Goal: Task Accomplishment & Management: Use online tool/utility

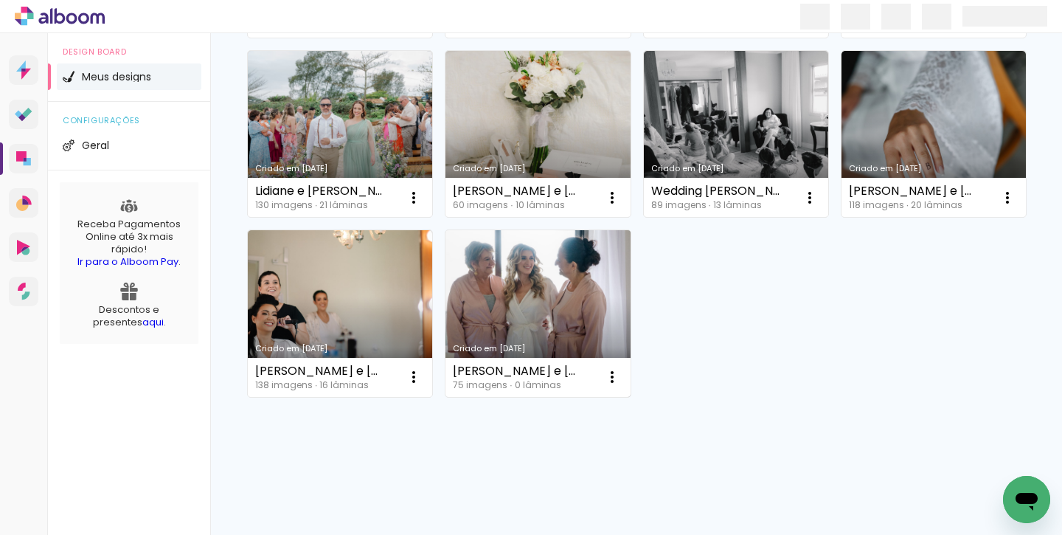
scroll to position [318, 0]
click at [422, 27] on iron-icon at bounding box center [414, 18] width 18 height 18
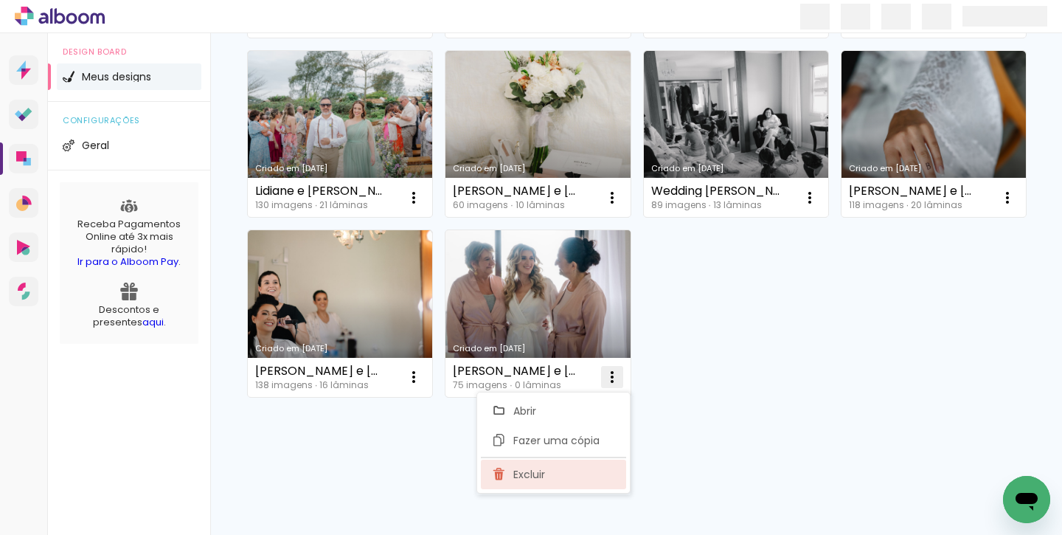
click at [560, 472] on paper-item "Excluir" at bounding box center [553, 473] width 145 height 29
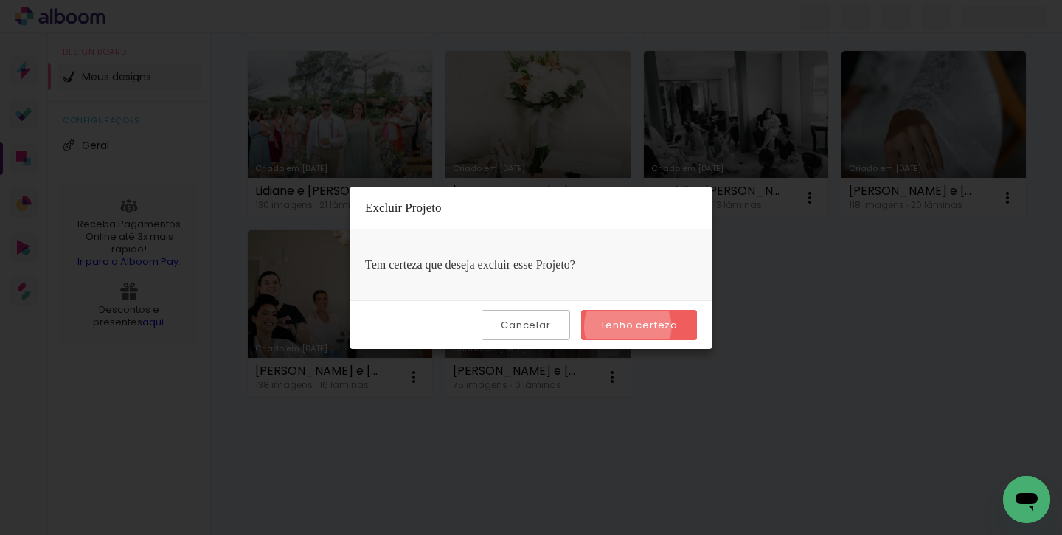
click at [0, 0] on slot "Tenho certeza" at bounding box center [0, 0] width 0 height 0
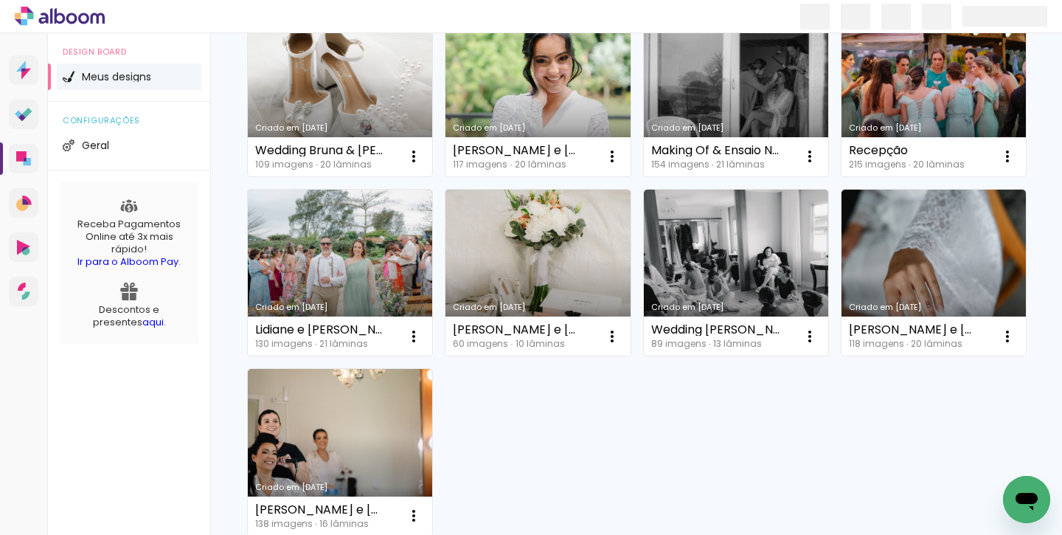
scroll to position [177, 0]
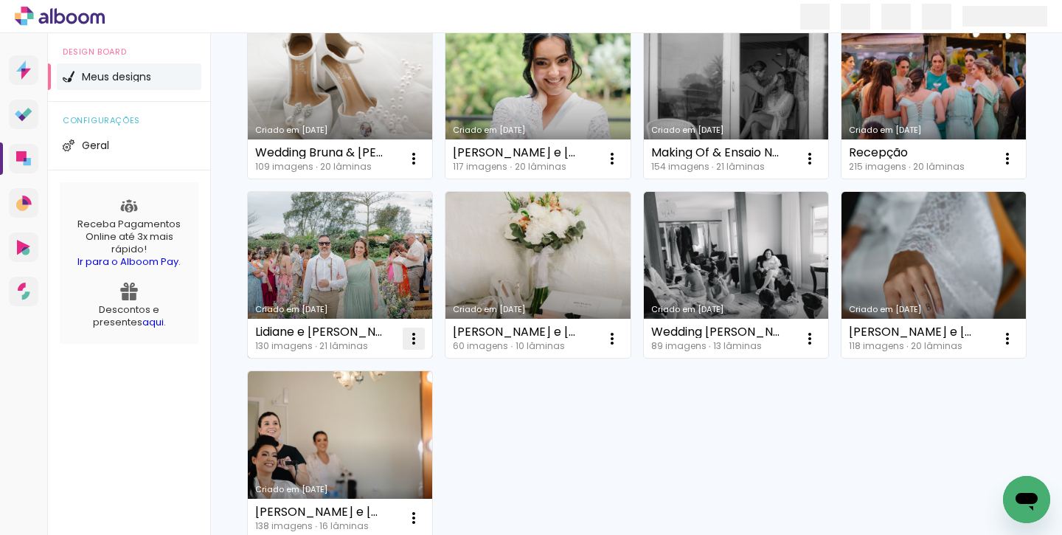
click at [411, 167] on iron-icon at bounding box center [414, 159] width 18 height 18
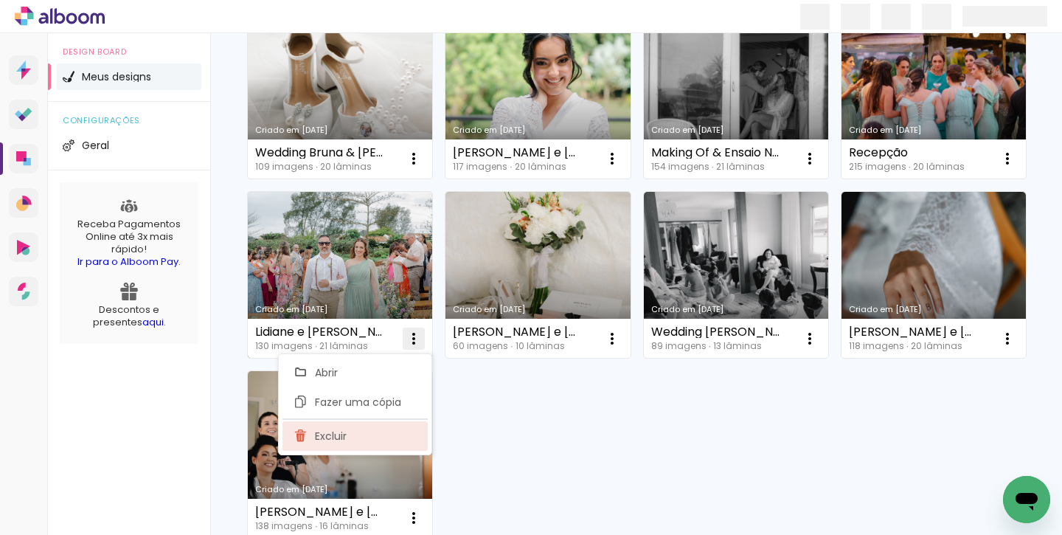
click at [379, 436] on paper-item "Excluir" at bounding box center [354, 435] width 145 height 29
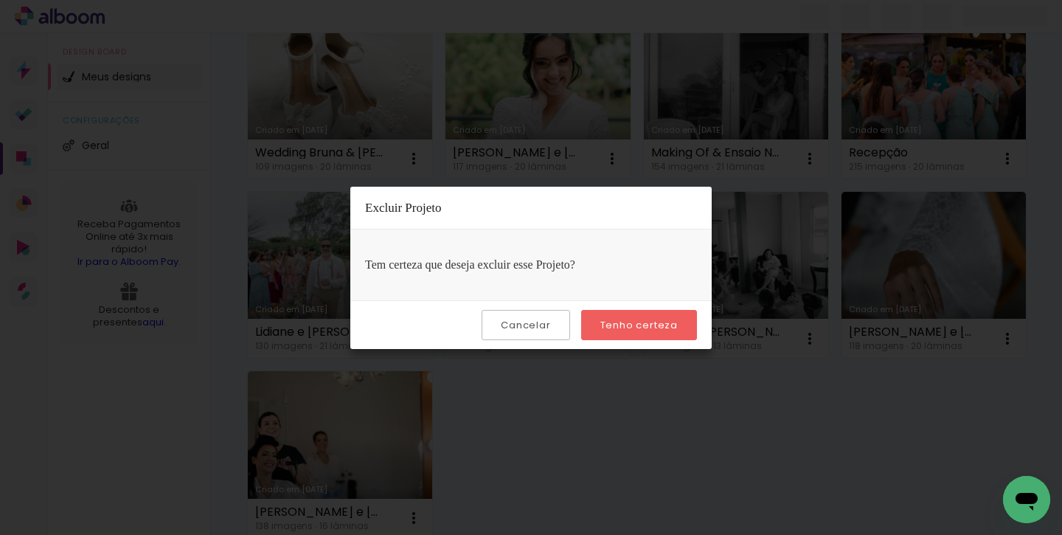
click at [0, 0] on slot "Tenho certeza" at bounding box center [0, 0] width 0 height 0
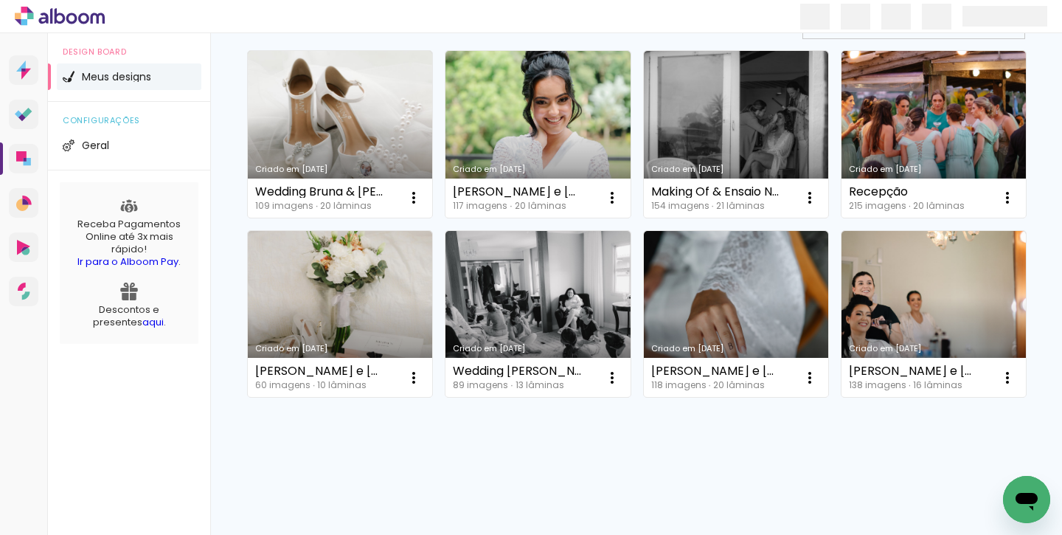
scroll to position [138, 0]
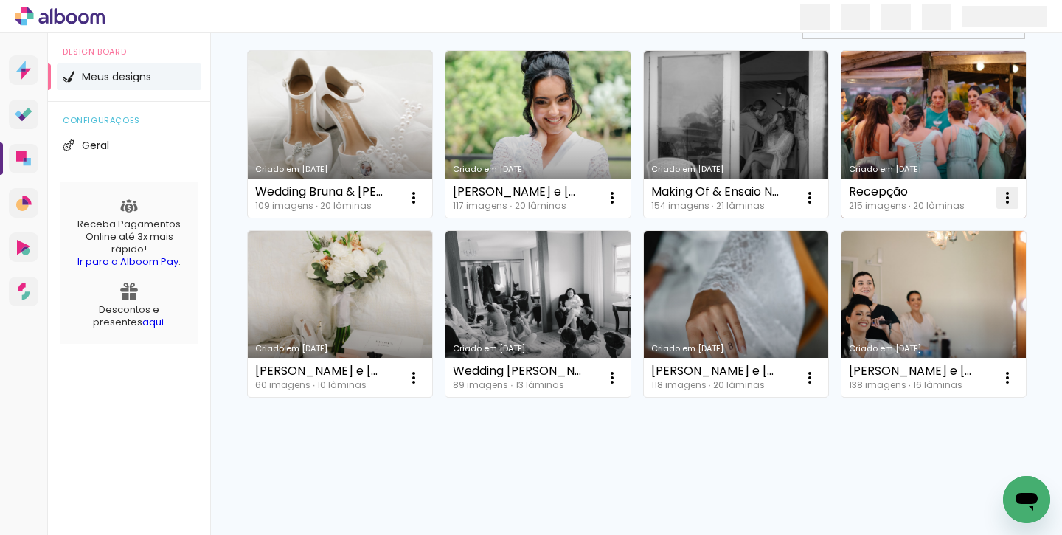
click at [422, 196] on iron-icon at bounding box center [414, 198] width 18 height 18
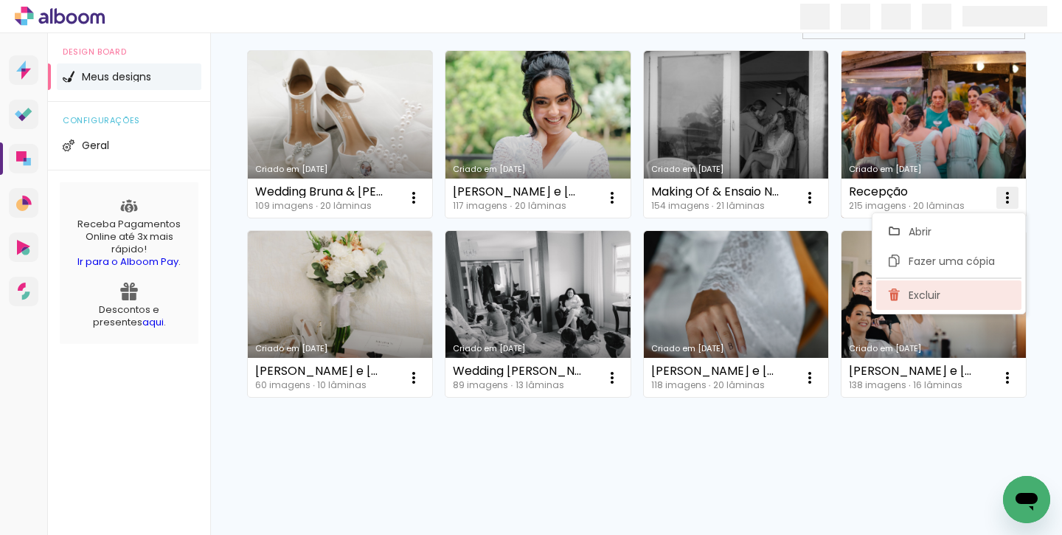
click at [931, 294] on span "Excluir" at bounding box center [924, 295] width 32 height 10
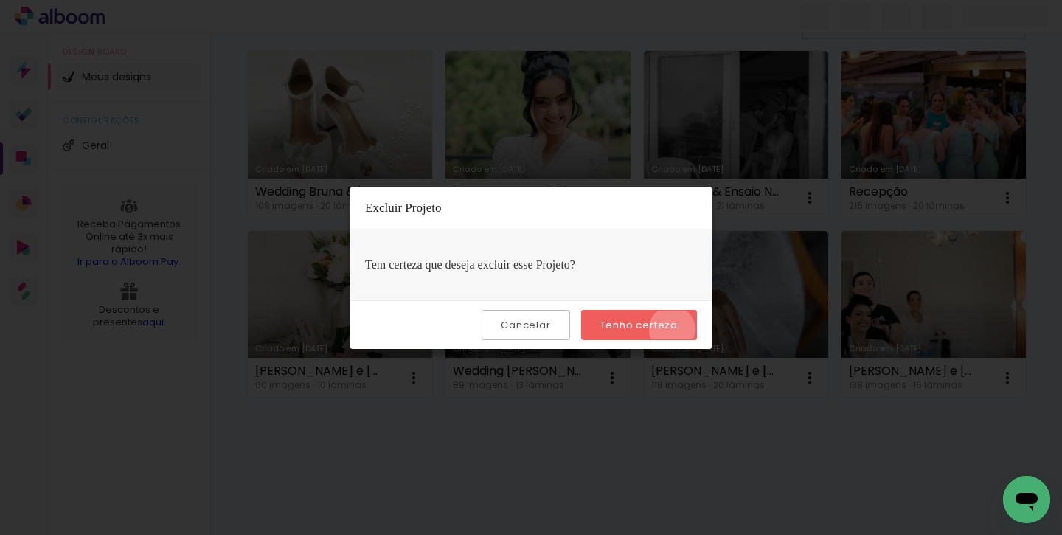
click at [0, 0] on slot "Tenho certeza" at bounding box center [0, 0] width 0 height 0
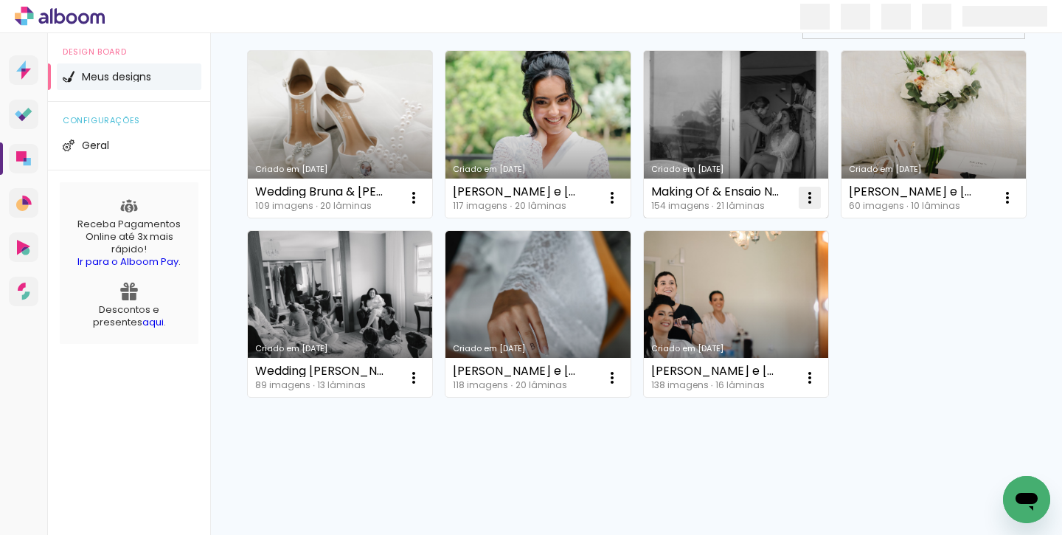
click at [422, 195] on iron-icon at bounding box center [414, 198] width 18 height 18
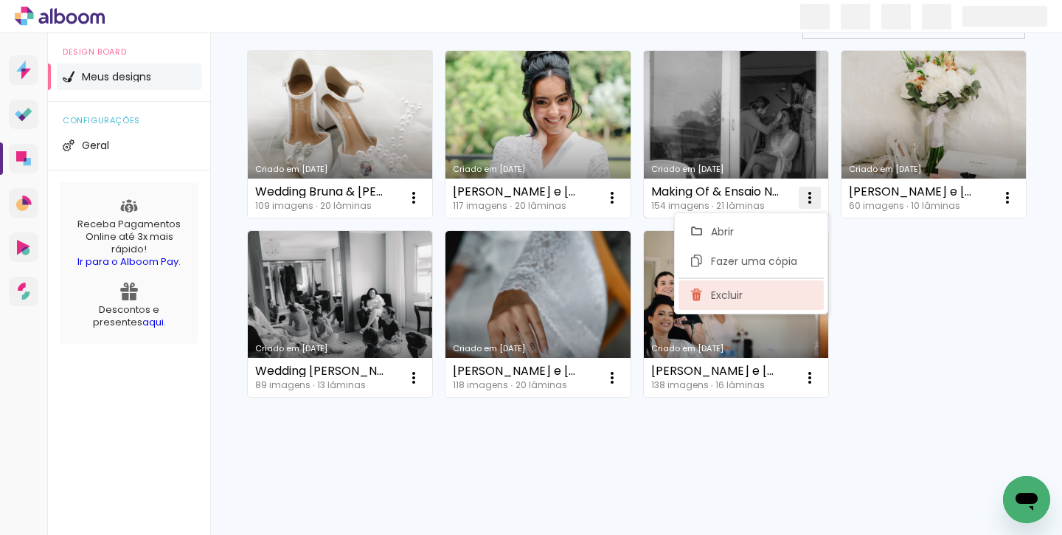
click at [727, 296] on span "Excluir" at bounding box center [727, 295] width 32 height 10
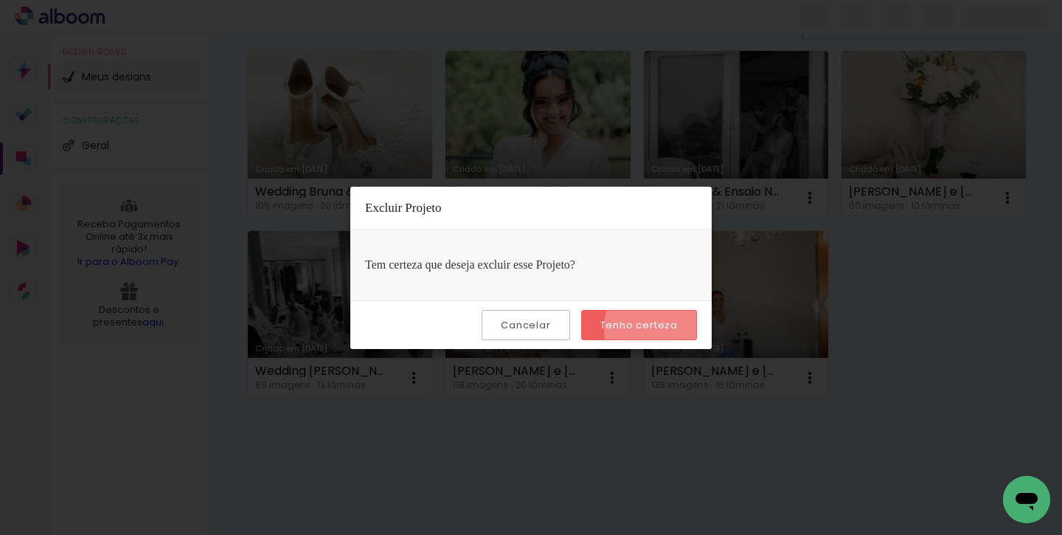
click at [0, 0] on slot "Tenho certeza" at bounding box center [0, 0] width 0 height 0
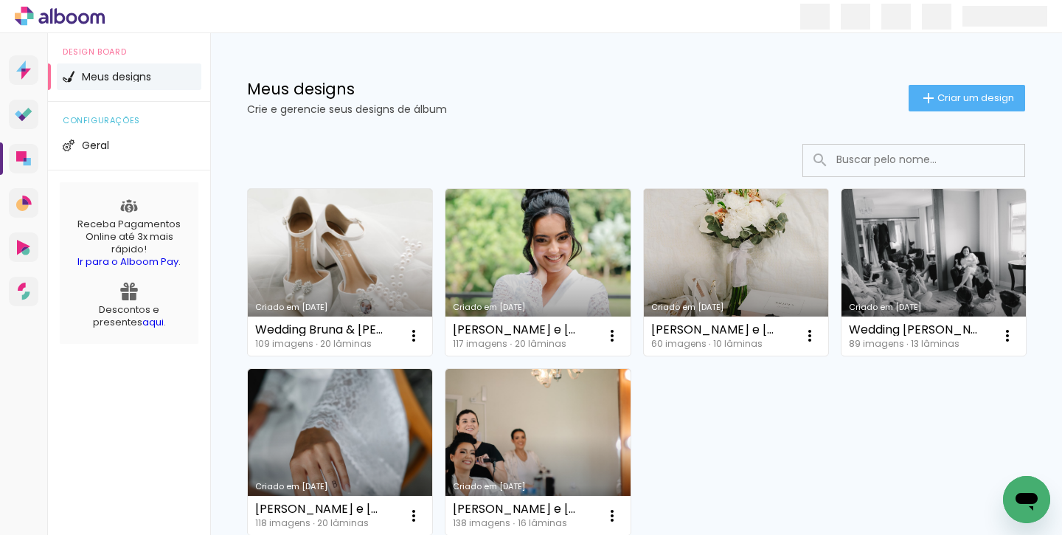
scroll to position [0, 0]
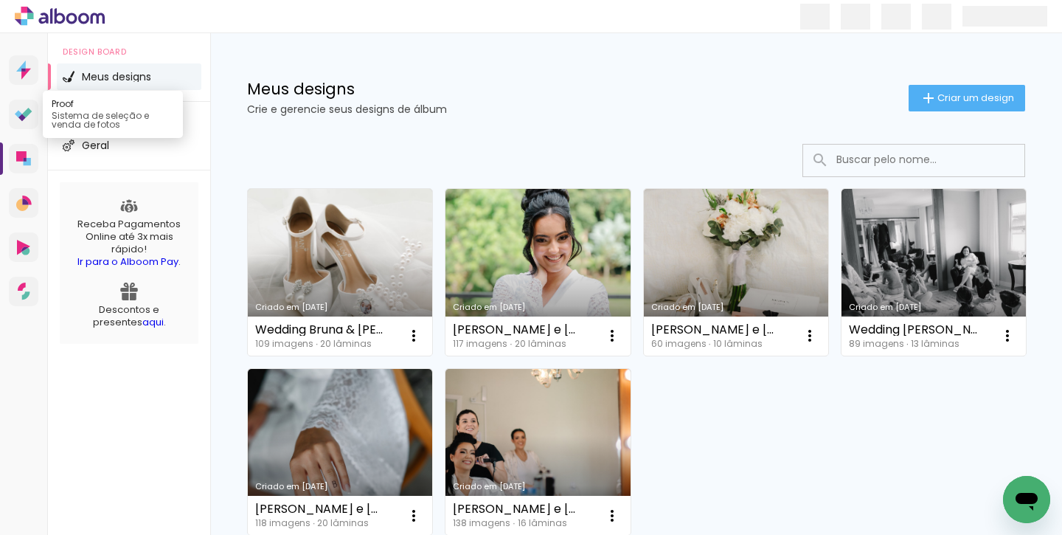
click at [22, 115] on icon at bounding box center [21, 117] width 7 height 7
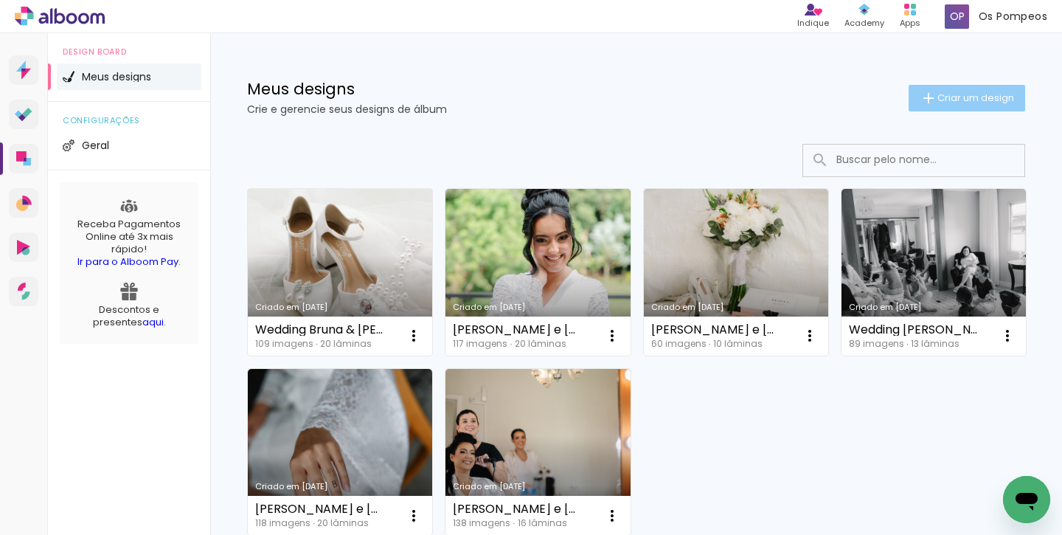
click at [967, 97] on span "Criar um design" at bounding box center [975, 98] width 77 height 10
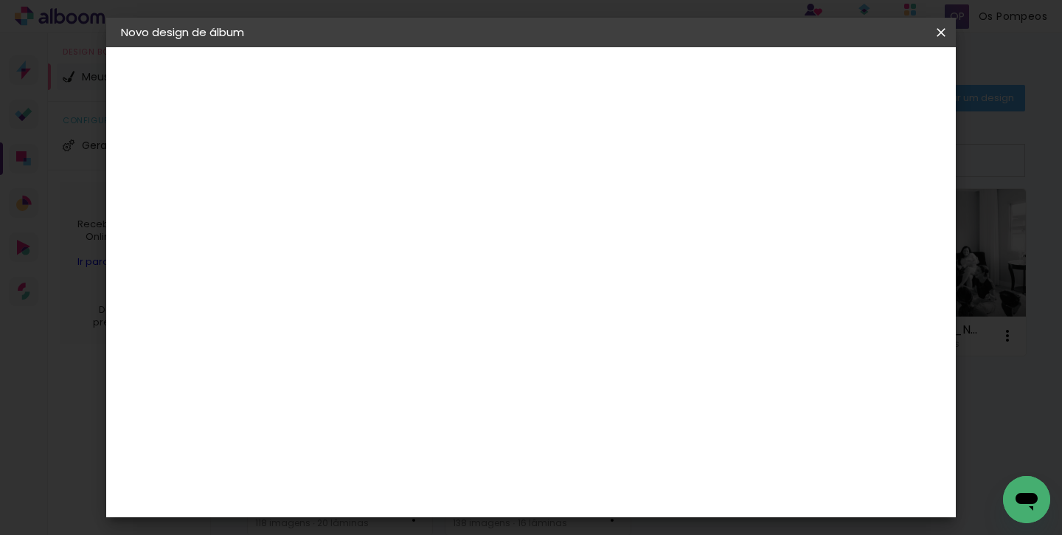
click at [0, 0] on paper-input-container "Título do álbum" at bounding box center [0, 0] width 0 height 0
type input "A"
type input "w"
type input "Wedding Ana Paula & Felipe"
type paper-input "Wedding Ana Paula & Felipe"
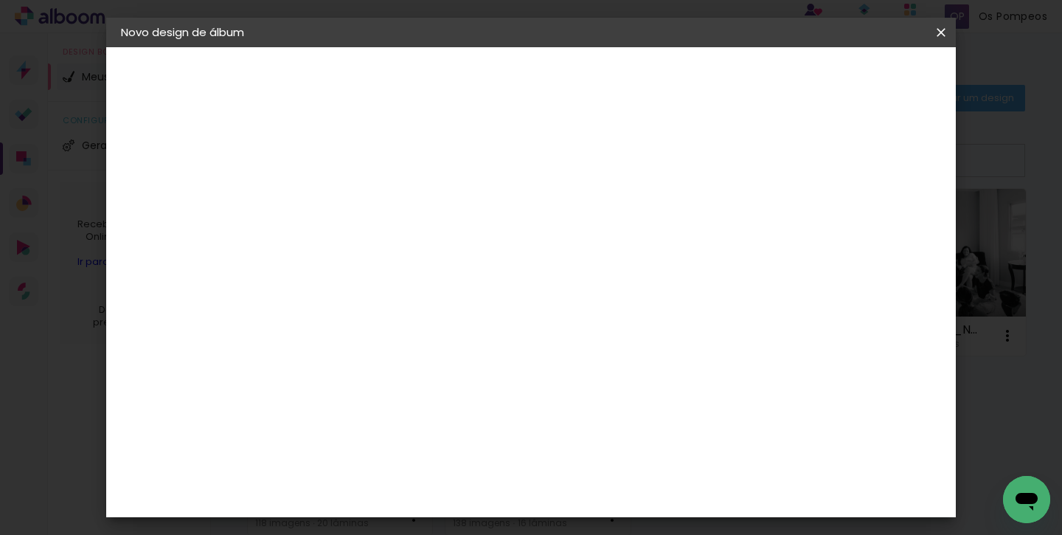
click at [0, 0] on slot "Avançar" at bounding box center [0, 0] width 0 height 0
click at [439, 280] on input at bounding box center [399, 280] width 149 height 18
type input "ticc"
type paper-input "ticc"
click at [400, 332] on div "Ticcolor" at bounding box center [375, 333] width 47 height 12
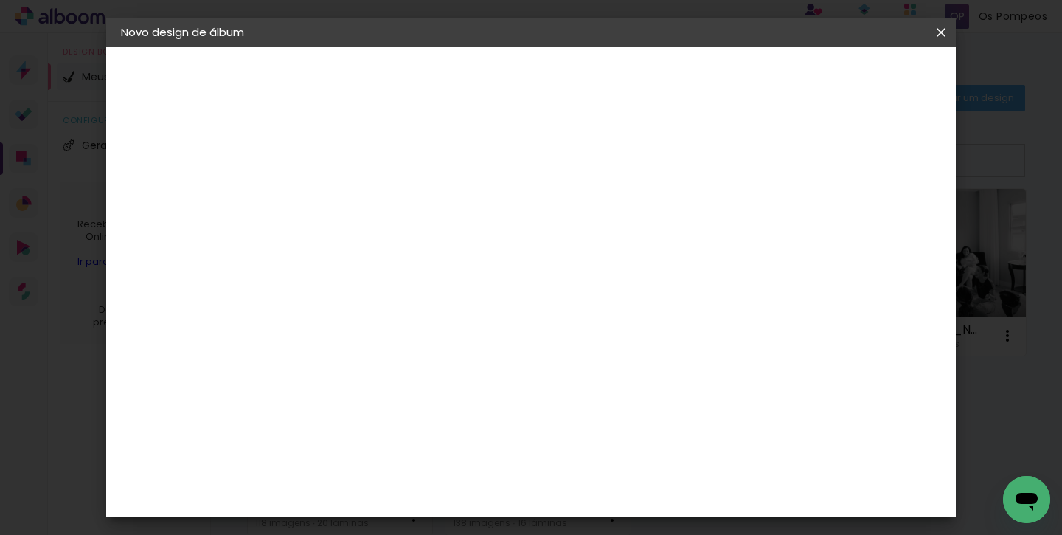
click at [400, 332] on div "Ticcolor" at bounding box center [375, 333] width 47 height 12
click at [450, 341] on paper-item "Ticcolor" at bounding box center [385, 333] width 130 height 32
click at [0, 0] on slot "Avançar" at bounding box center [0, 0] width 0 height 0
click at [420, 246] on input "text" at bounding box center [391, 257] width 58 height 23
click at [579, 270] on paper-item "Prime" at bounding box center [626, 274] width 295 height 29
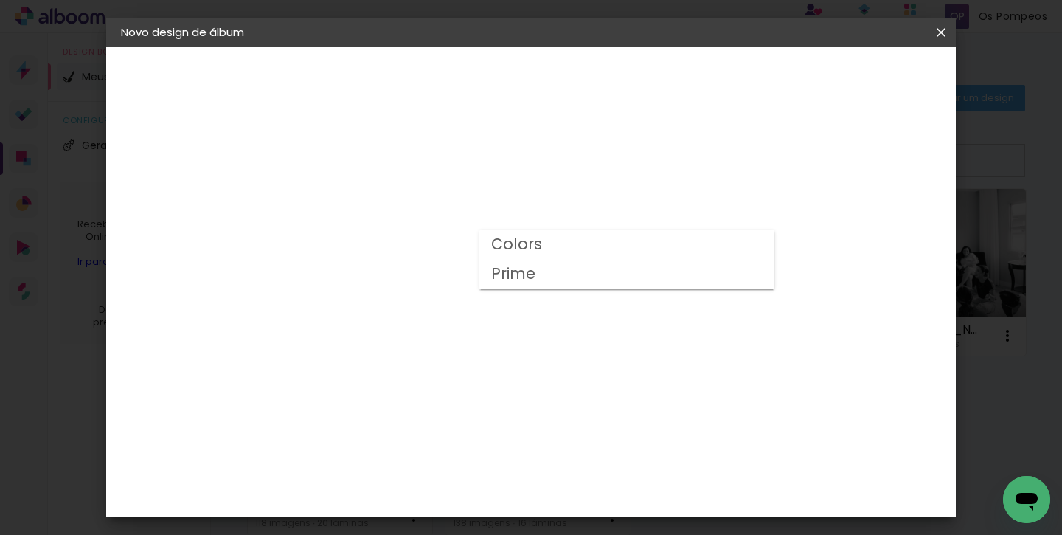
type input "Prime"
click at [462, 369] on span "25 × 30" at bounding box center [427, 388] width 69 height 39
click at [0, 0] on slot "Avançar" at bounding box center [0, 0] width 0 height 0
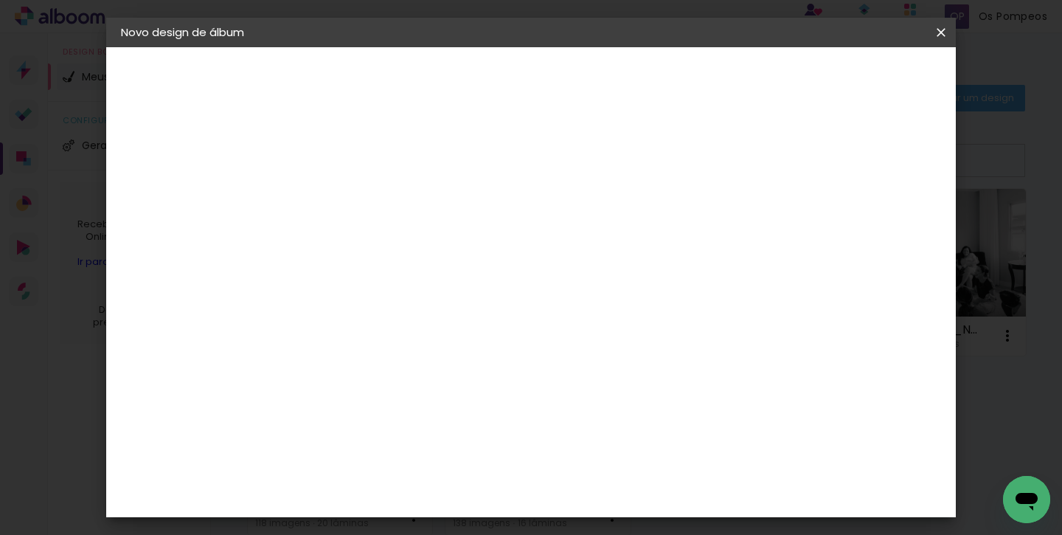
click at [776, 163] on div at bounding box center [769, 159] width 13 height 13
type paper-checkbox "on"
click at [776, 163] on div at bounding box center [769, 159] width 13 height 13
click at [776, 127] on div at bounding box center [769, 125] width 13 height 13
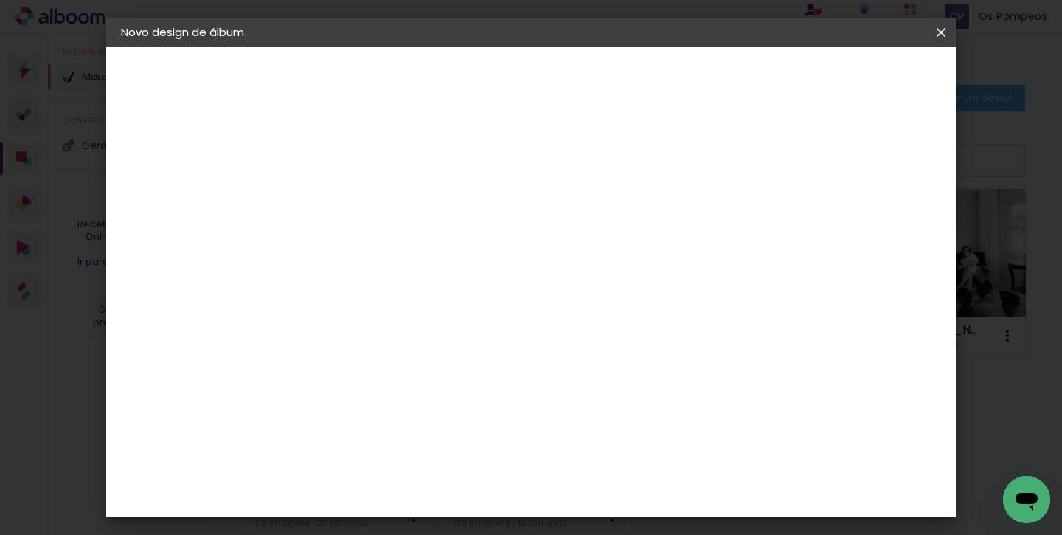
click at [776, 127] on div at bounding box center [769, 125] width 13 height 13
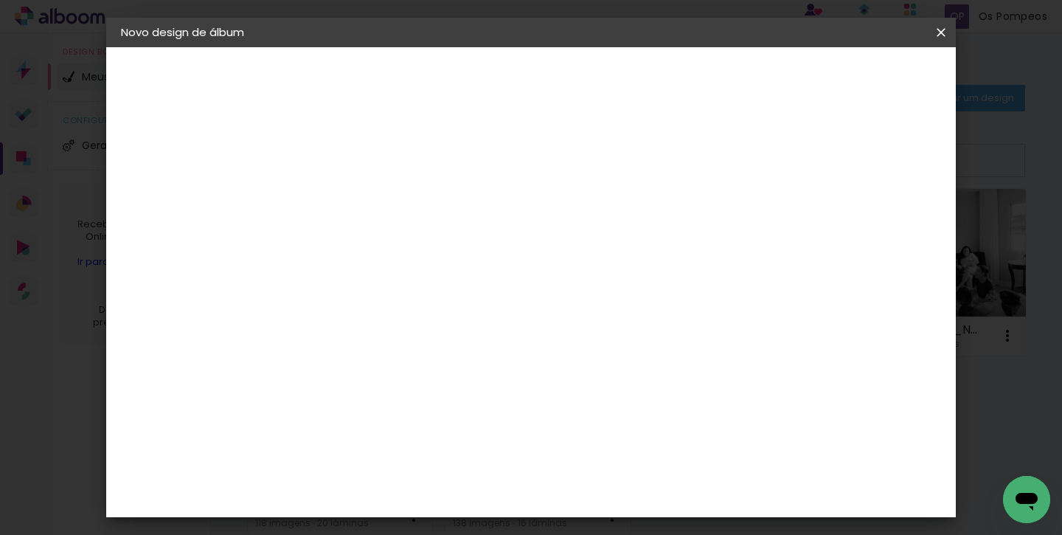
click at [776, 128] on div at bounding box center [769, 125] width 13 height 13
click at [860, 80] on span "Iniciar design" at bounding box center [826, 78] width 67 height 10
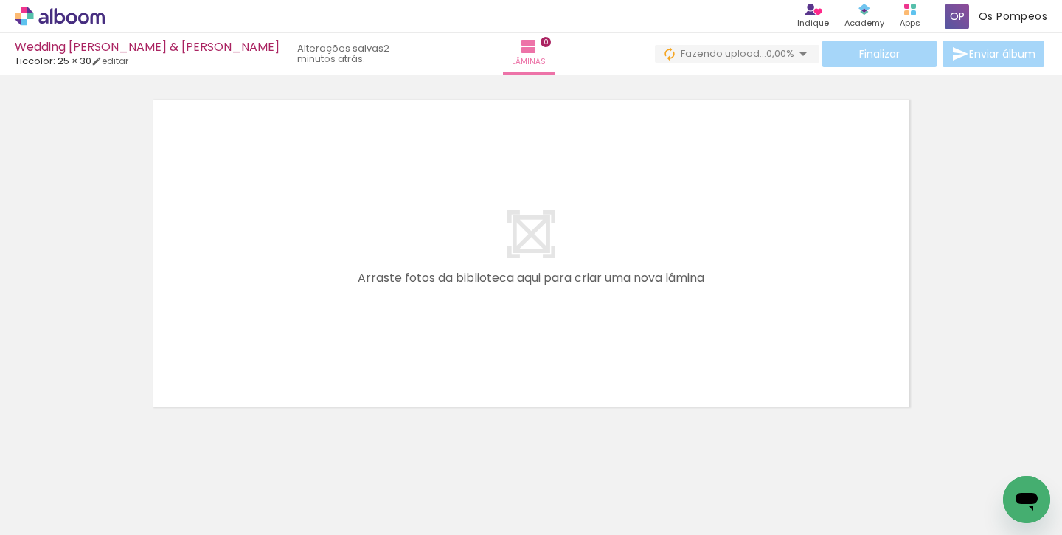
scroll to position [26, 0]
click at [712, 209] on quentale-layouter at bounding box center [531, 251] width 769 height 320
click at [754, 54] on span "Fazendo upload..." at bounding box center [724, 53] width 86 height 14
